Goal: Information Seeking & Learning: Learn about a topic

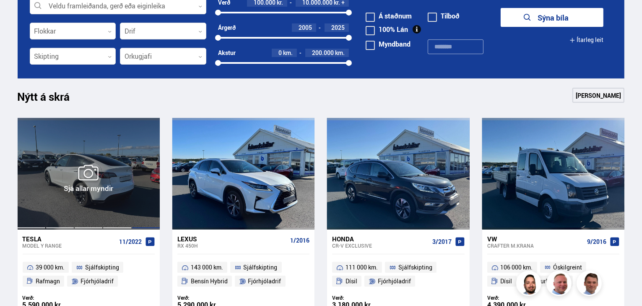
scroll to position [369, 0]
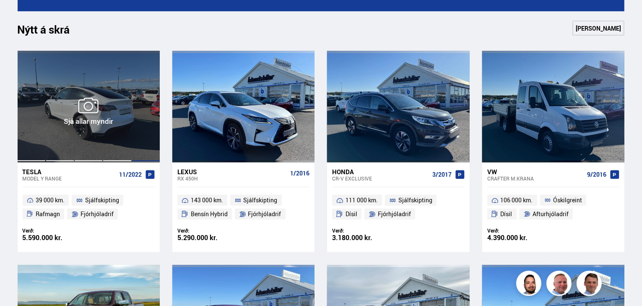
click at [138, 127] on div at bounding box center [146, 107] width 29 height 112
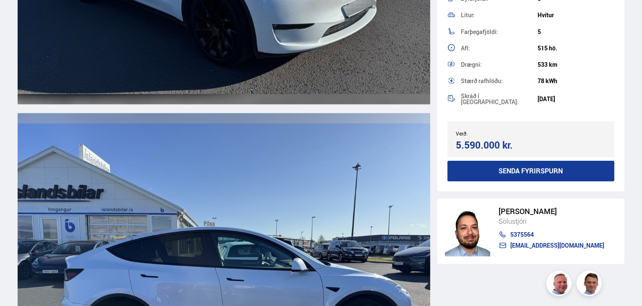
scroll to position [1543, 0]
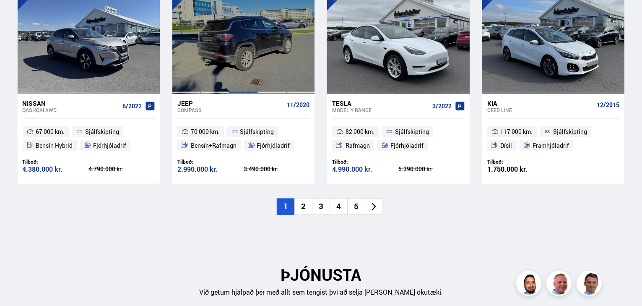
scroll to position [973, 0]
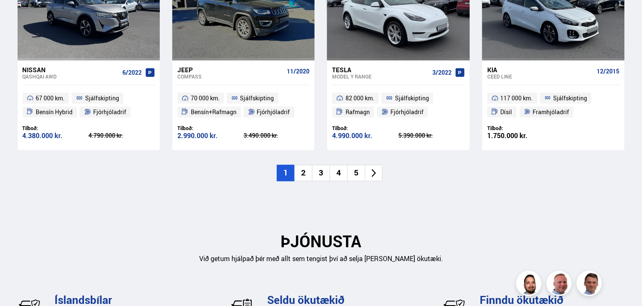
click at [304, 173] on li "2" at bounding box center [303, 173] width 18 height 16
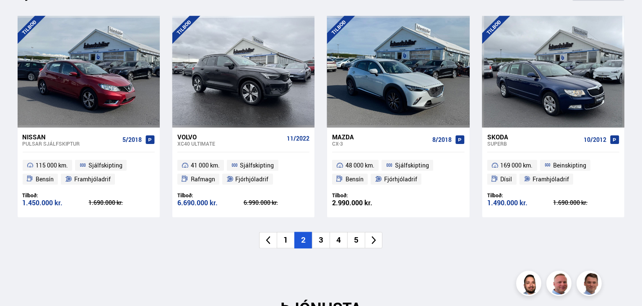
scroll to position [1006, 0]
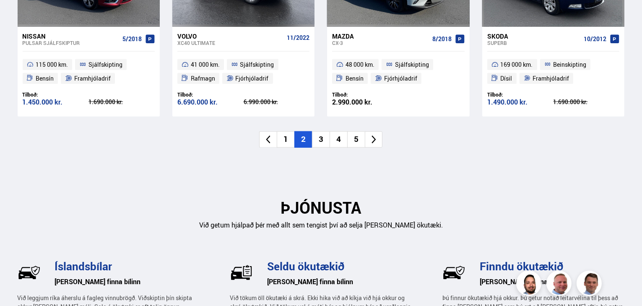
click at [319, 139] on li "3" at bounding box center [321, 139] width 18 height 16
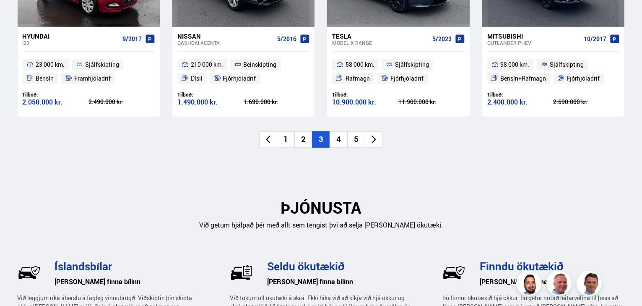
scroll to position [906, 0]
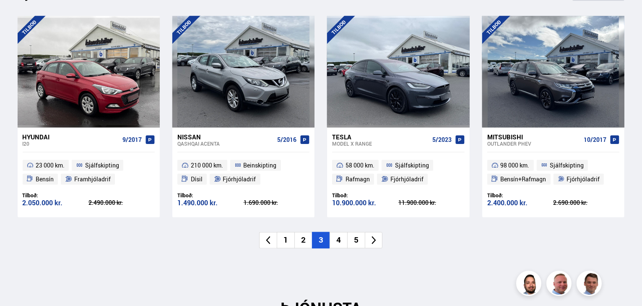
click at [338, 240] on li "4" at bounding box center [339, 240] width 18 height 16
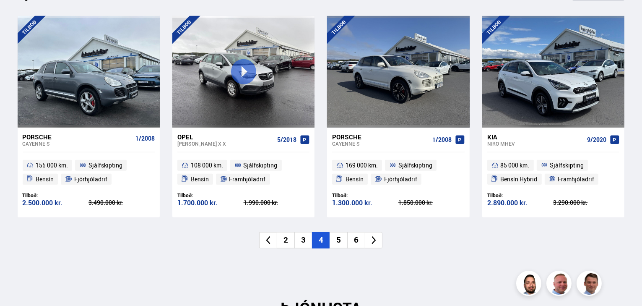
click at [342, 239] on li "5" at bounding box center [339, 240] width 18 height 16
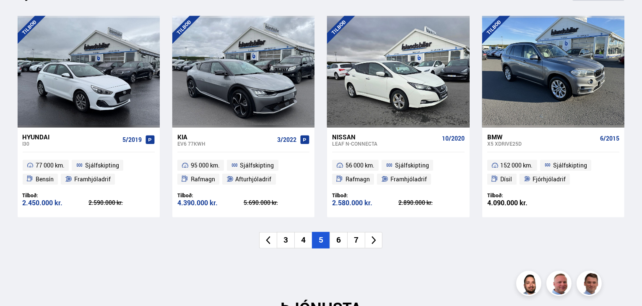
click at [340, 239] on li "6" at bounding box center [339, 240] width 18 height 16
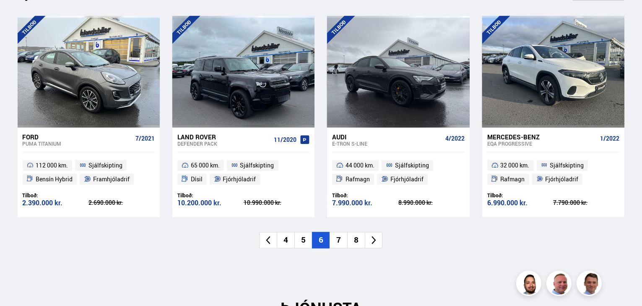
click at [340, 239] on li "7" at bounding box center [339, 240] width 18 height 16
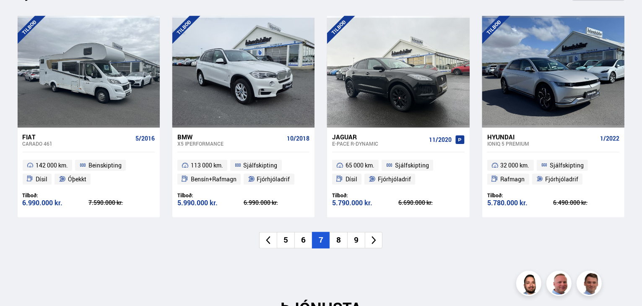
click at [340, 239] on li "8" at bounding box center [339, 240] width 18 height 16
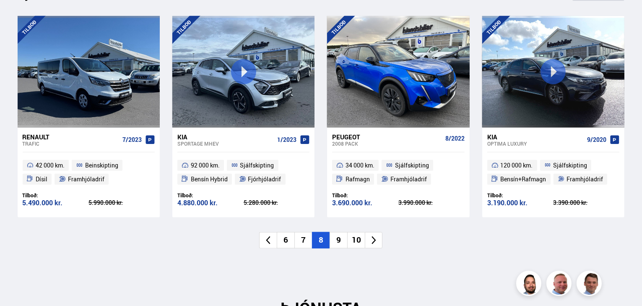
click at [340, 239] on li "9" at bounding box center [339, 240] width 18 height 16
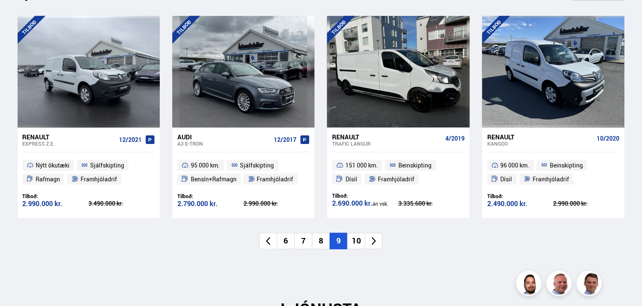
click at [340, 239] on li "9" at bounding box center [339, 241] width 18 height 16
click at [360, 240] on li "10" at bounding box center [356, 241] width 18 height 16
